Goal: Information Seeking & Learning: Find specific fact

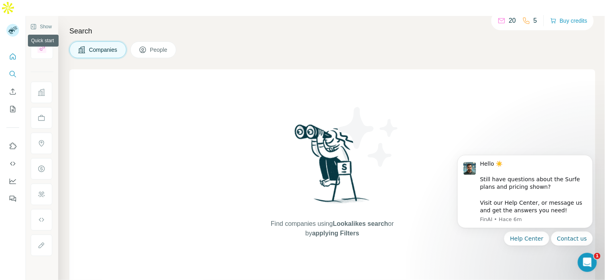
click at [14, 49] on button "Quick start" at bounding box center [12, 56] width 13 height 14
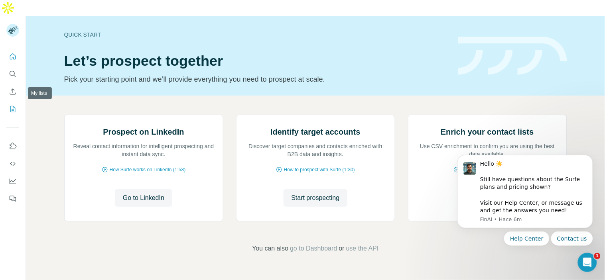
click at [6, 102] on button "My lists" at bounding box center [12, 109] width 13 height 14
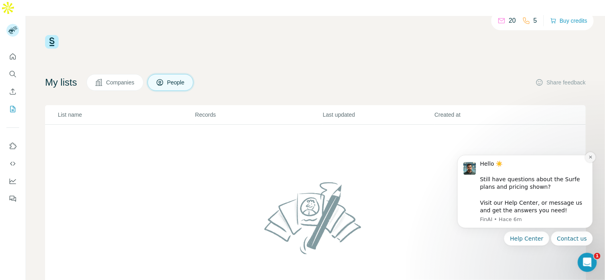
click at [590, 154] on button "Dismiss notification" at bounding box center [590, 157] width 10 height 10
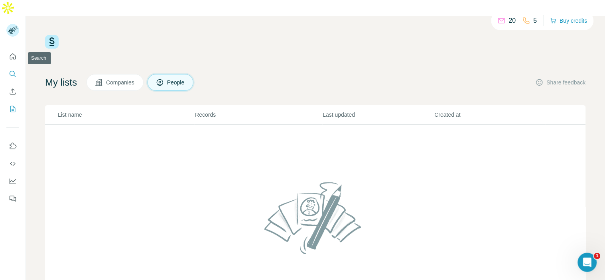
click at [12, 70] on icon "Search" at bounding box center [13, 74] width 8 height 8
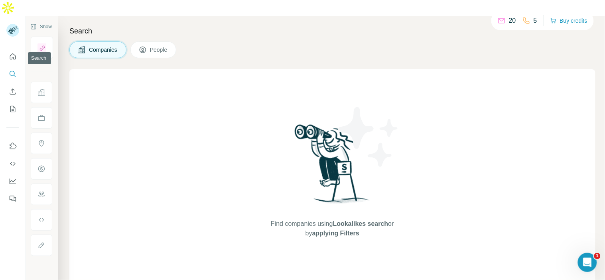
click at [14, 67] on button "Search" at bounding box center [12, 74] width 13 height 14
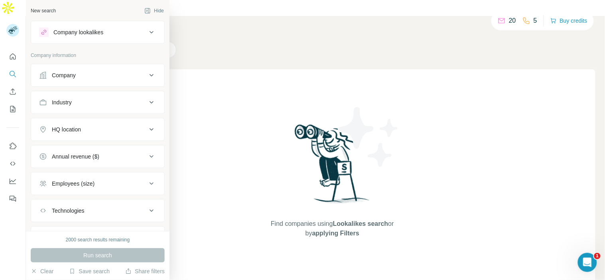
click at [76, 74] on div "Company" at bounding box center [64, 75] width 24 height 8
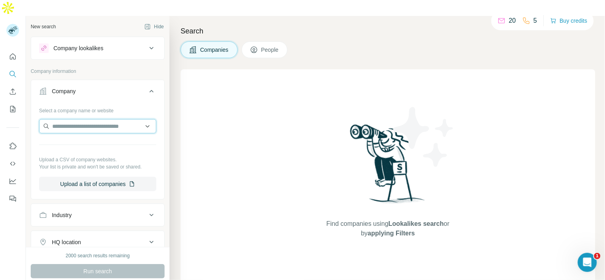
click at [92, 119] on input "text" at bounding box center [97, 126] width 117 height 14
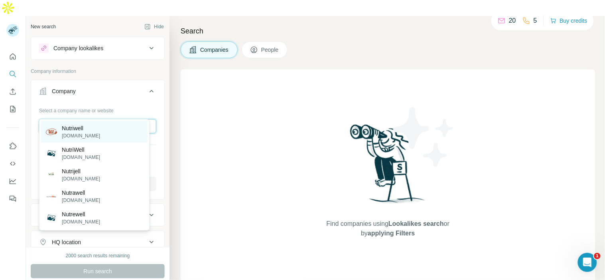
type input "*********"
click at [105, 136] on div "Nutriwell [DOMAIN_NAME]" at bounding box center [94, 132] width 106 height 22
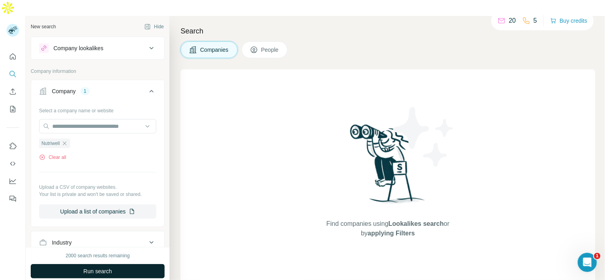
click at [100, 264] on button "Run search" at bounding box center [98, 271] width 134 height 14
